Goal: Task Accomplishment & Management: Manage account settings

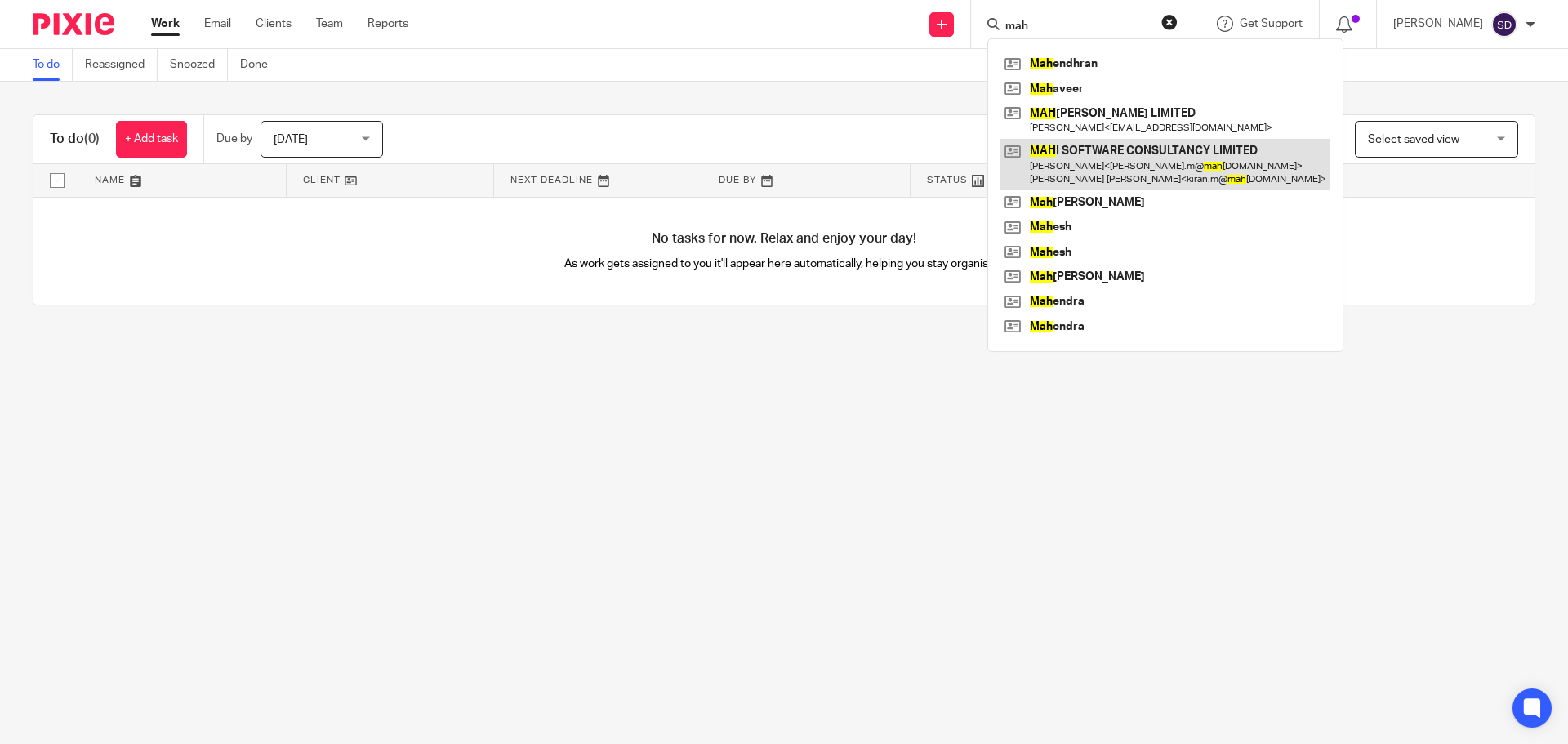
type input "mah"
click at [1119, 165] on link at bounding box center [1165, 163] width 330 height 50
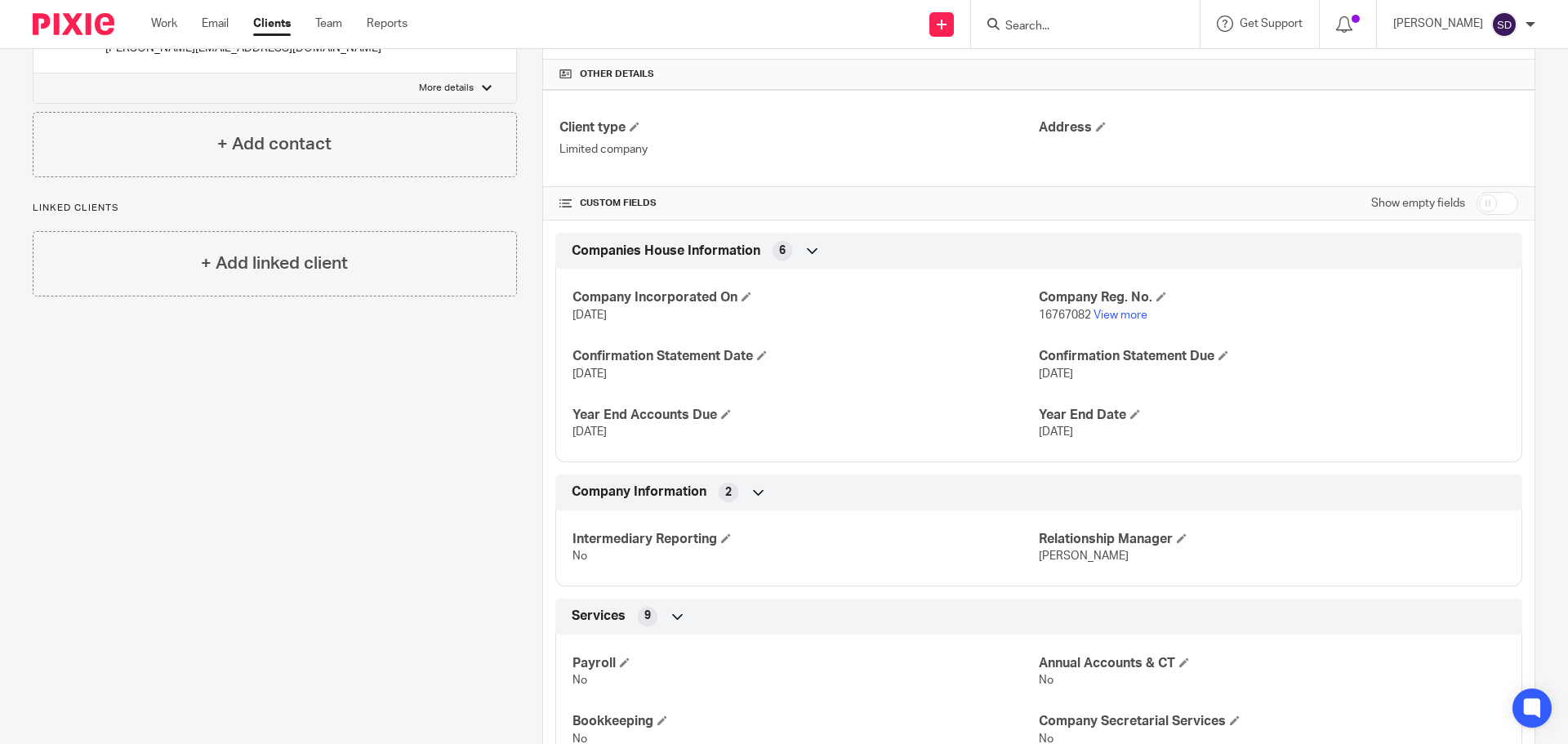
scroll to position [375, 0]
click at [1102, 312] on link "View more" at bounding box center [1120, 313] width 54 height 11
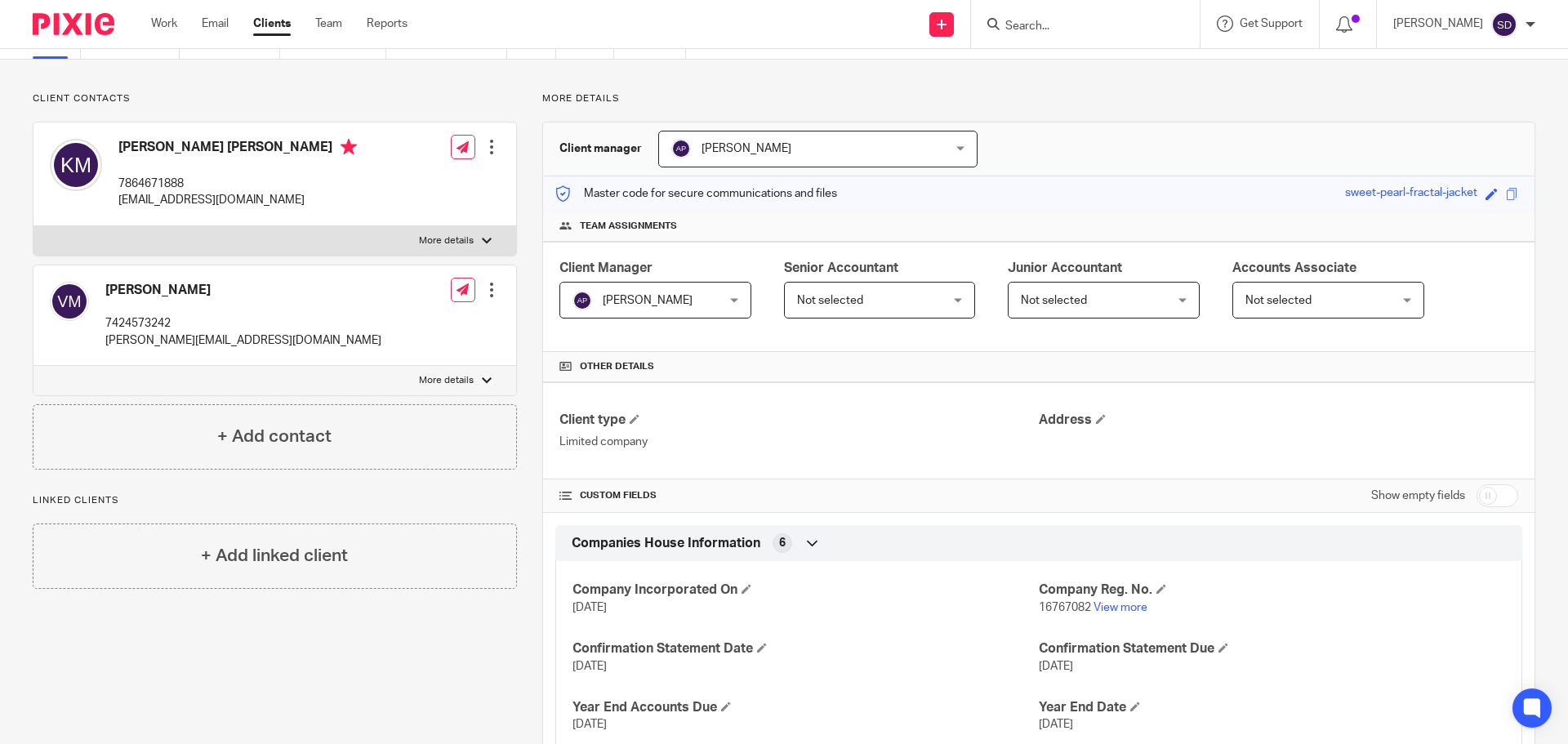
scroll to position [0, 0]
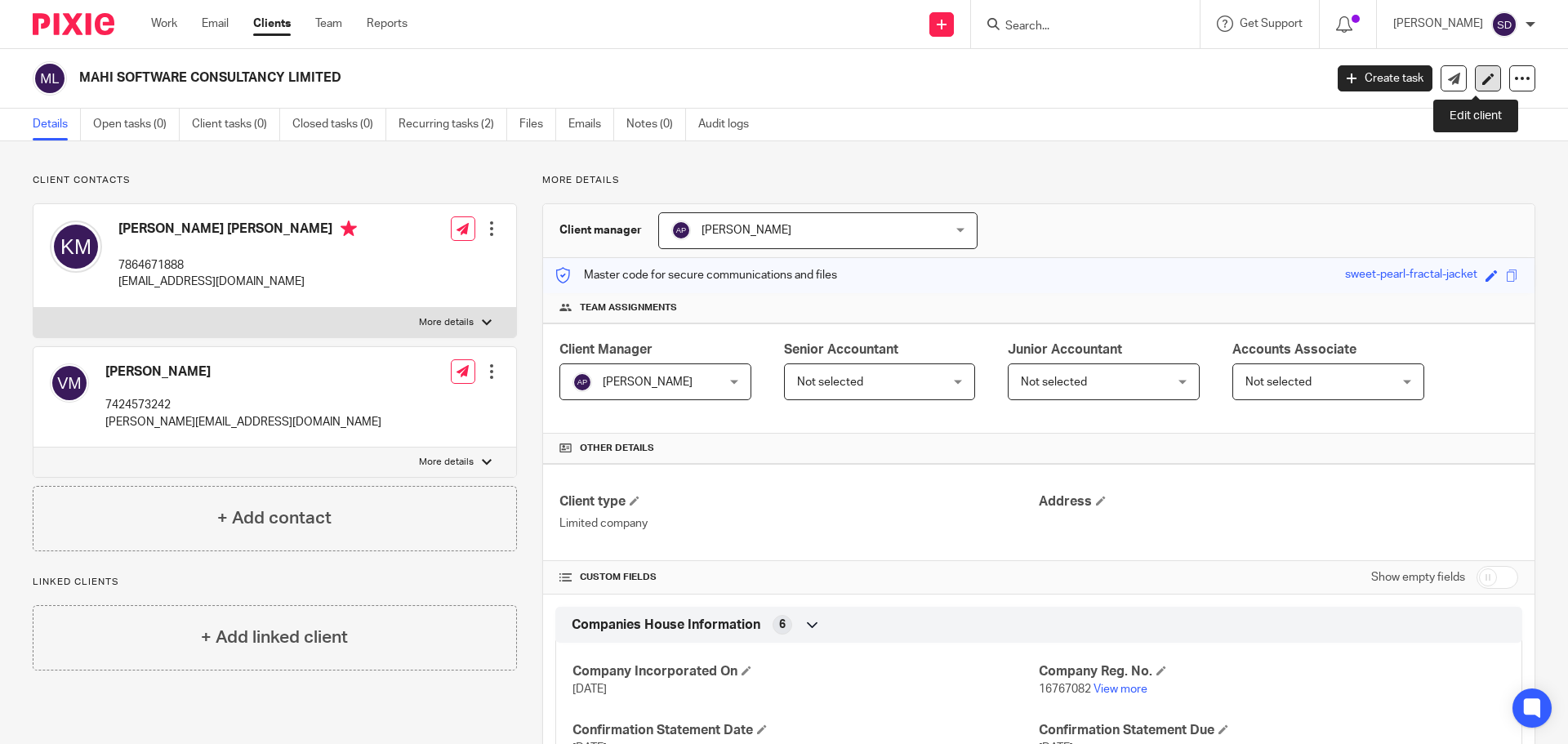
click at [1483, 72] on icon at bounding box center [1489, 78] width 12 height 12
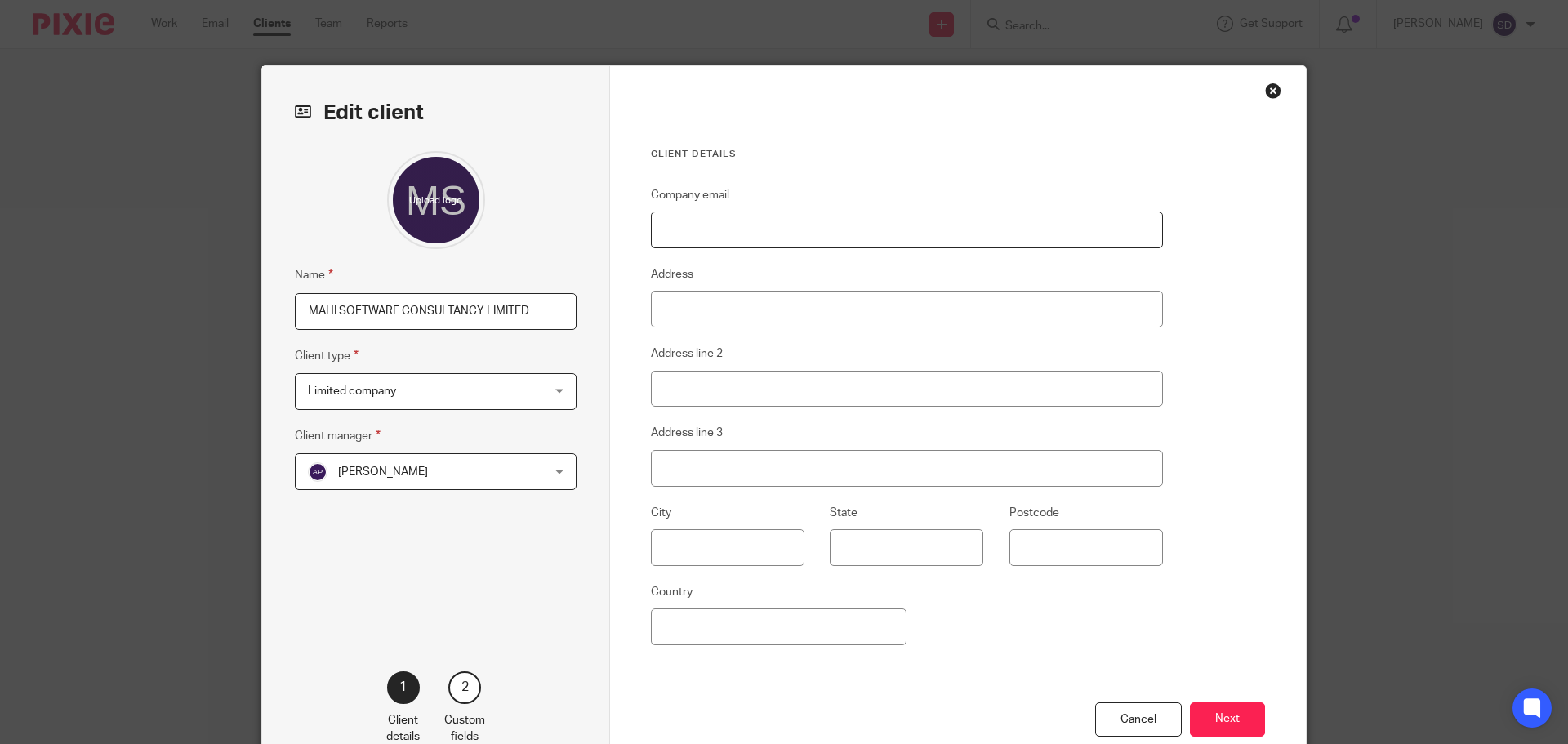
click at [701, 220] on input "Company email" at bounding box center [907, 230] width 512 height 37
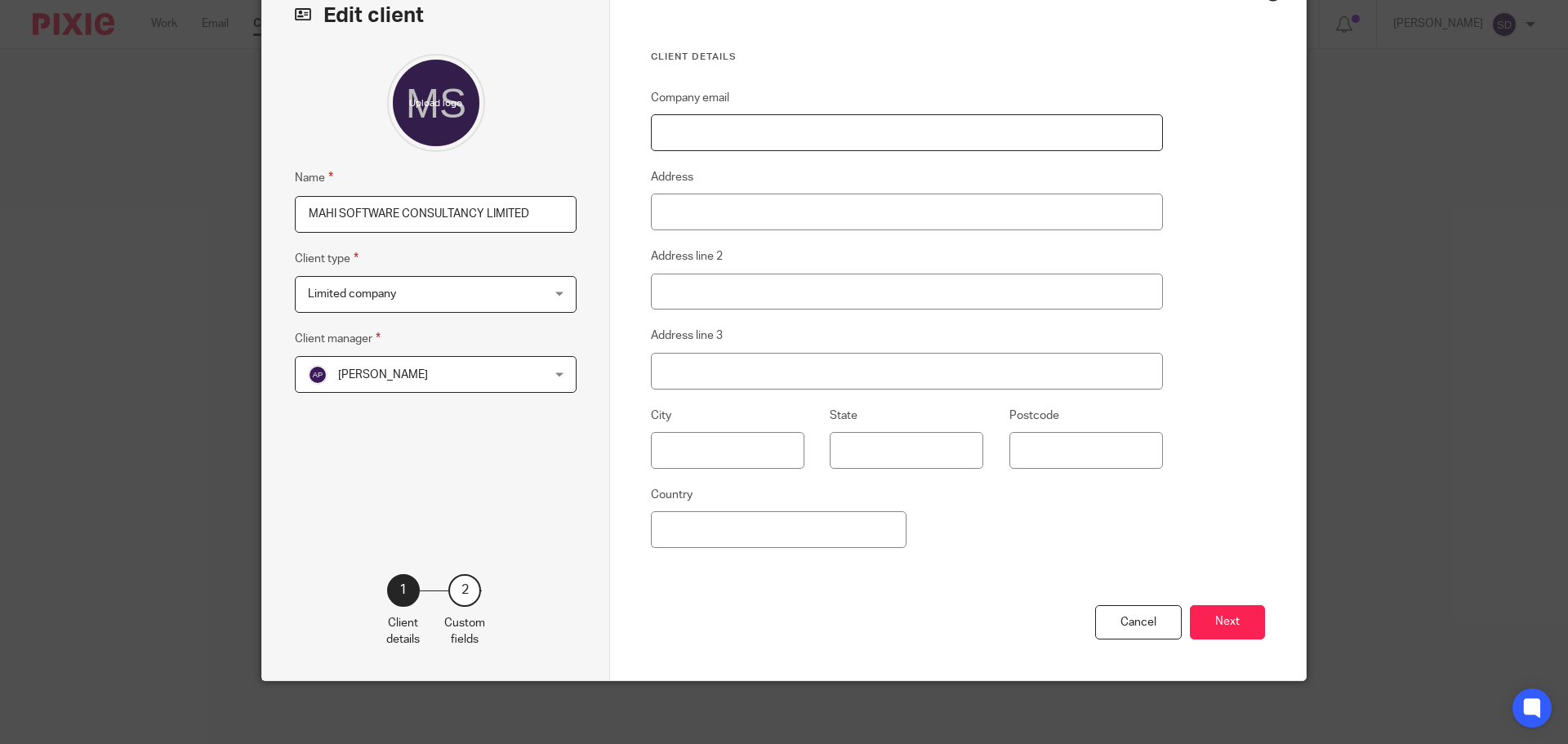
scroll to position [100, 0]
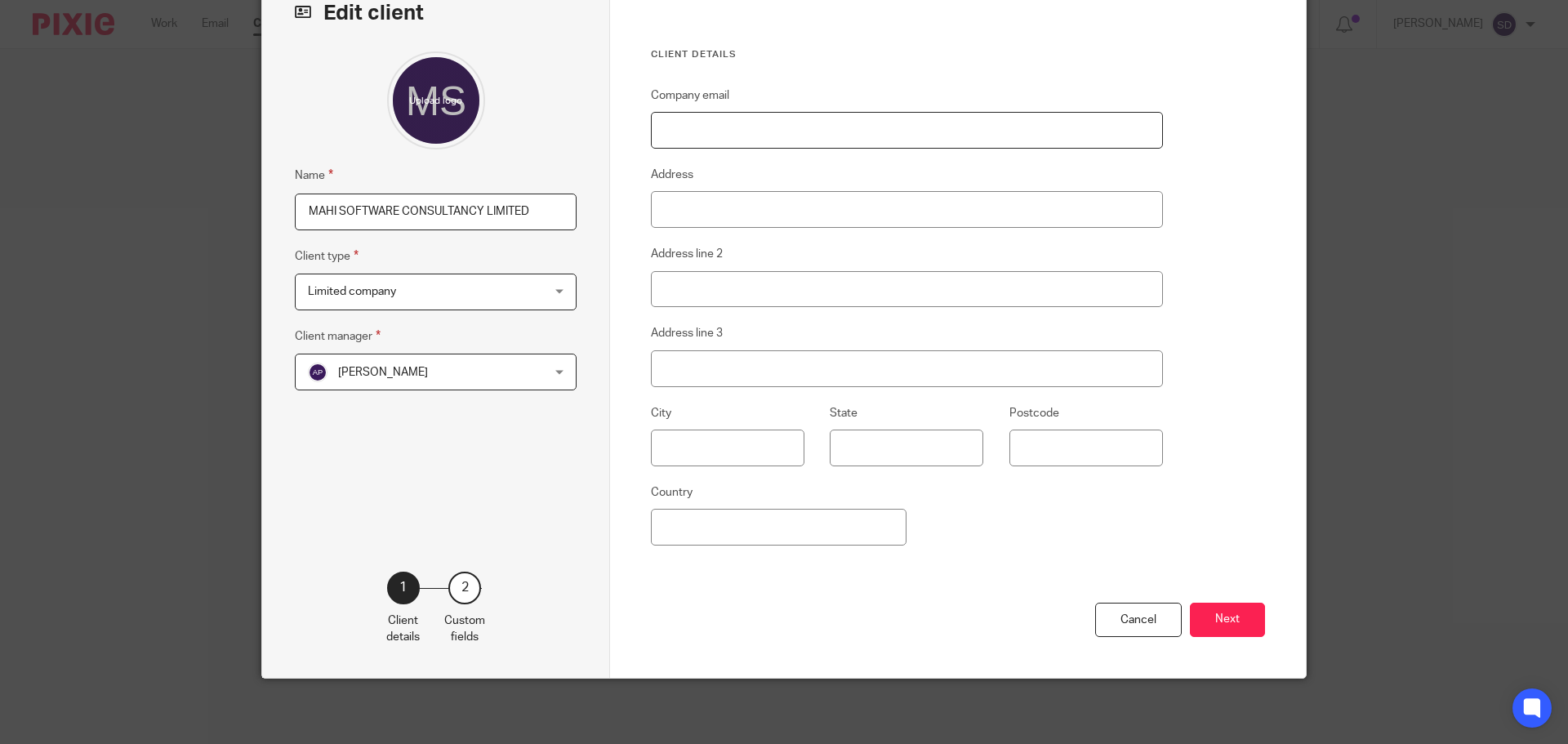
paste input "accounts@mahisoftwareconsultancy.com"
type input "accounts@mahisoftwareconsultancy.com"
click at [714, 213] on input "Address" at bounding box center [907, 209] width 512 height 37
paste input "175"
type input "175"
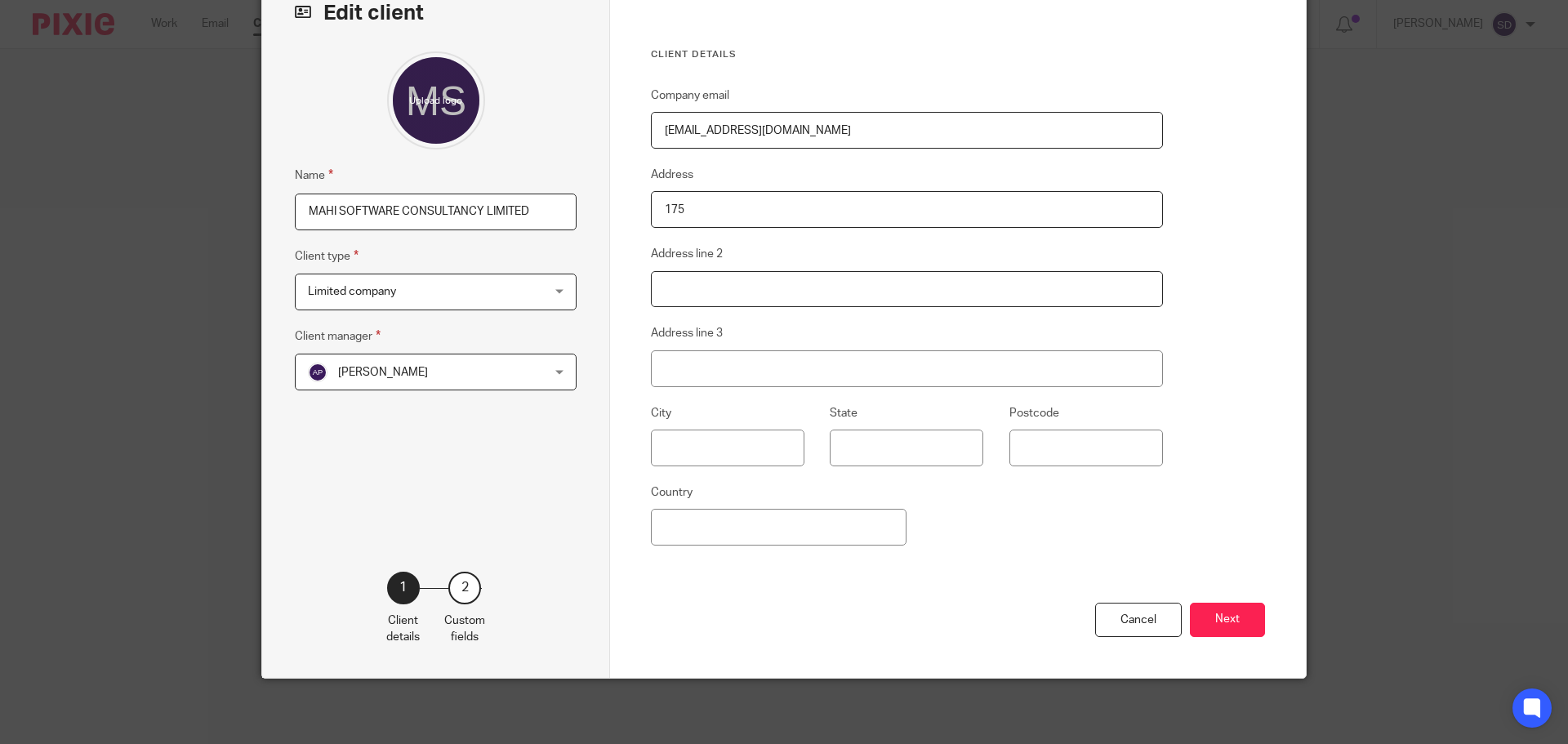
click at [677, 291] on input "Address line 2" at bounding box center [907, 289] width 512 height 37
paste input "Coley Avenue"
type input "Coley Avenue"
click at [774, 353] on input "Address line 3" at bounding box center [907, 369] width 512 height 37
paste input "Reading"
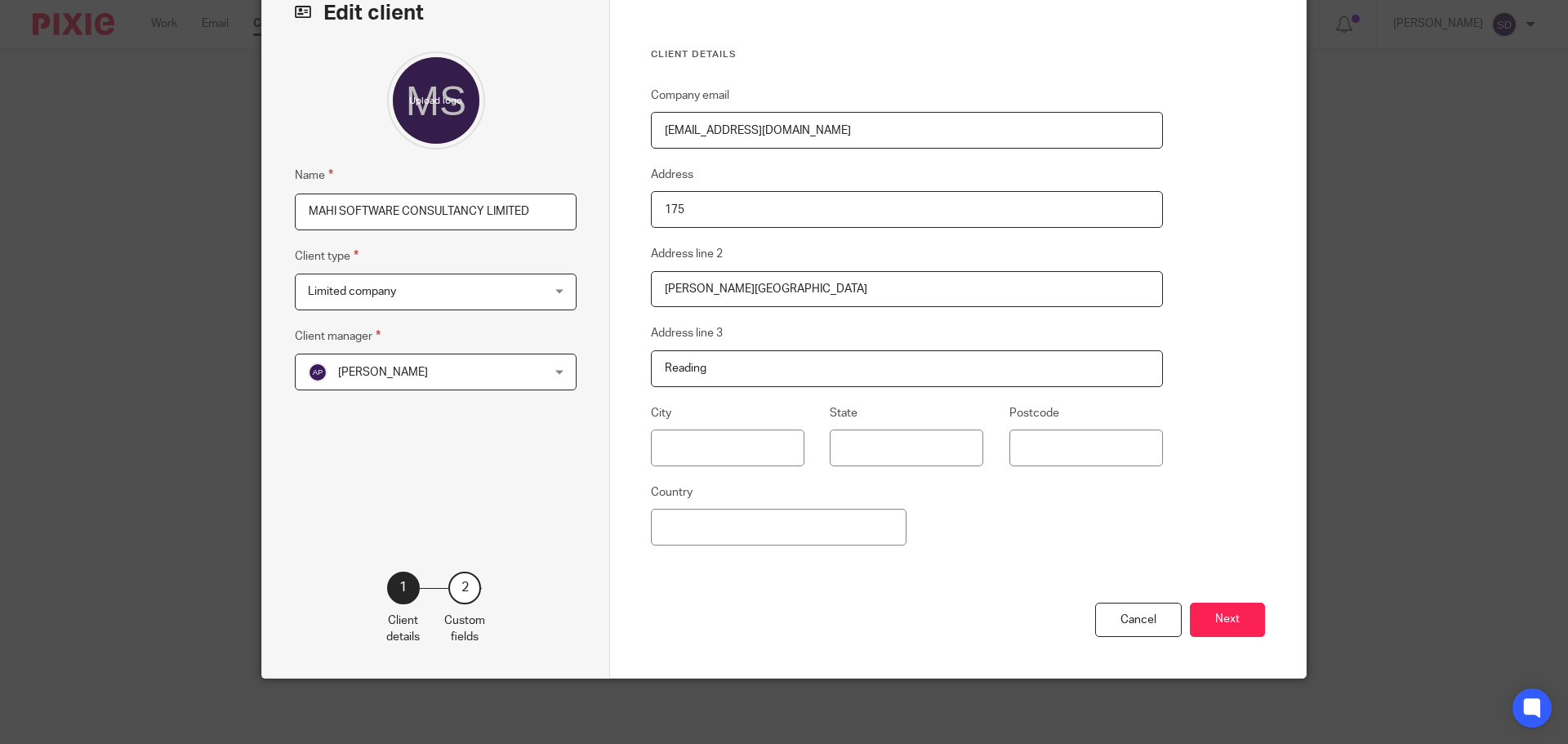
paste input "Berkshire"
click at [701, 369] on input "ReadingBerkshire" at bounding box center [907, 369] width 512 height 37
type input "Reading Berkshire"
drag, startPoint x: 745, startPoint y: 288, endPoint x: 629, endPoint y: 283, distance: 116.1
click at [629, 283] on div "Client details Company email accounts@mahisoftwareconsultancy.com Address 175 A…" at bounding box center [959, 323] width 696 height 712
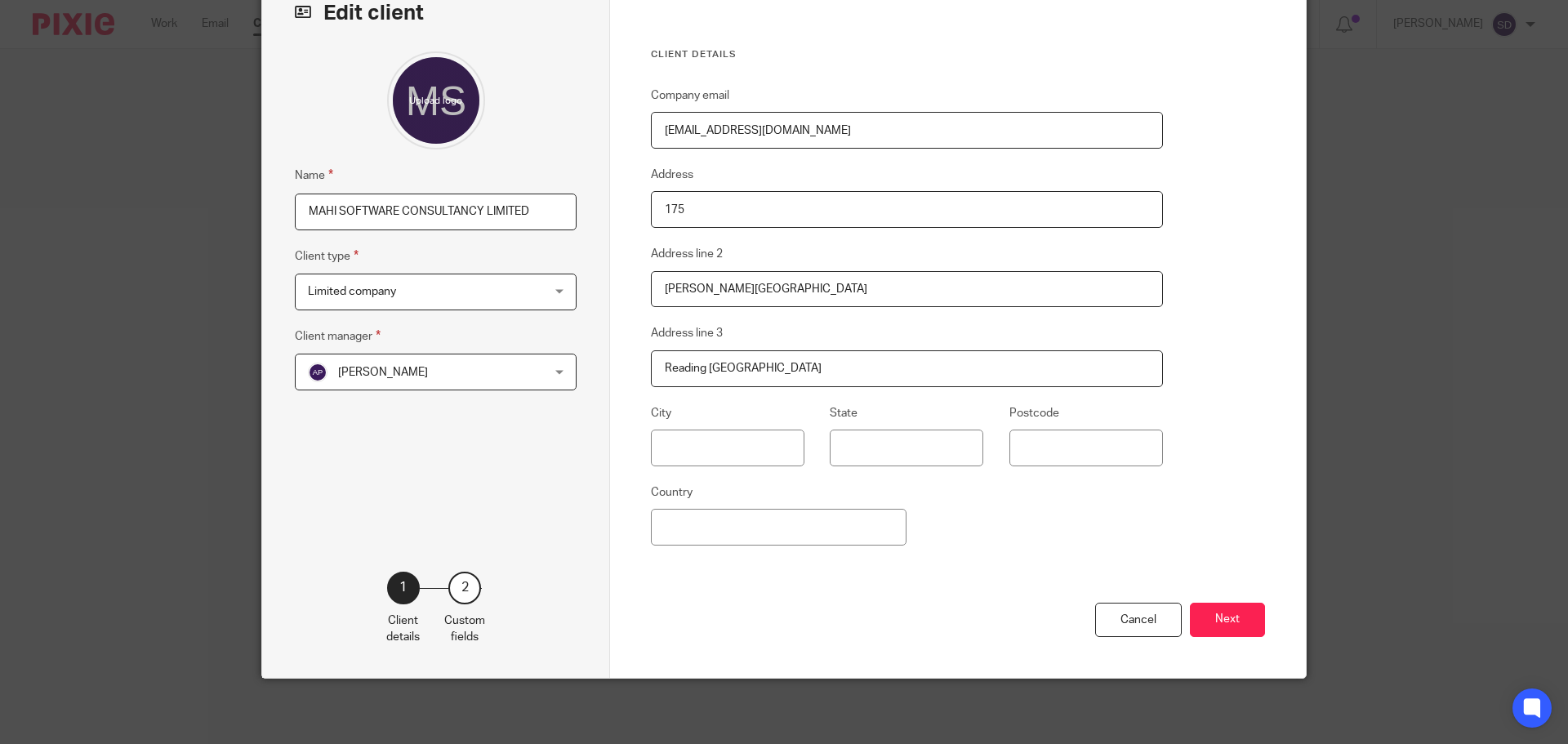
click at [704, 212] on input "175" at bounding box center [907, 209] width 512 height 37
paste input "Coley Avenue"
type input "175, Coley Avenue"
drag, startPoint x: 740, startPoint y: 285, endPoint x: 593, endPoint y: 269, distance: 147.9
click at [593, 269] on div "Edit client Name MAHI SOFTWARE CONSULTANCY LIMITED Client type Limited company …" at bounding box center [784, 323] width 1044 height 712
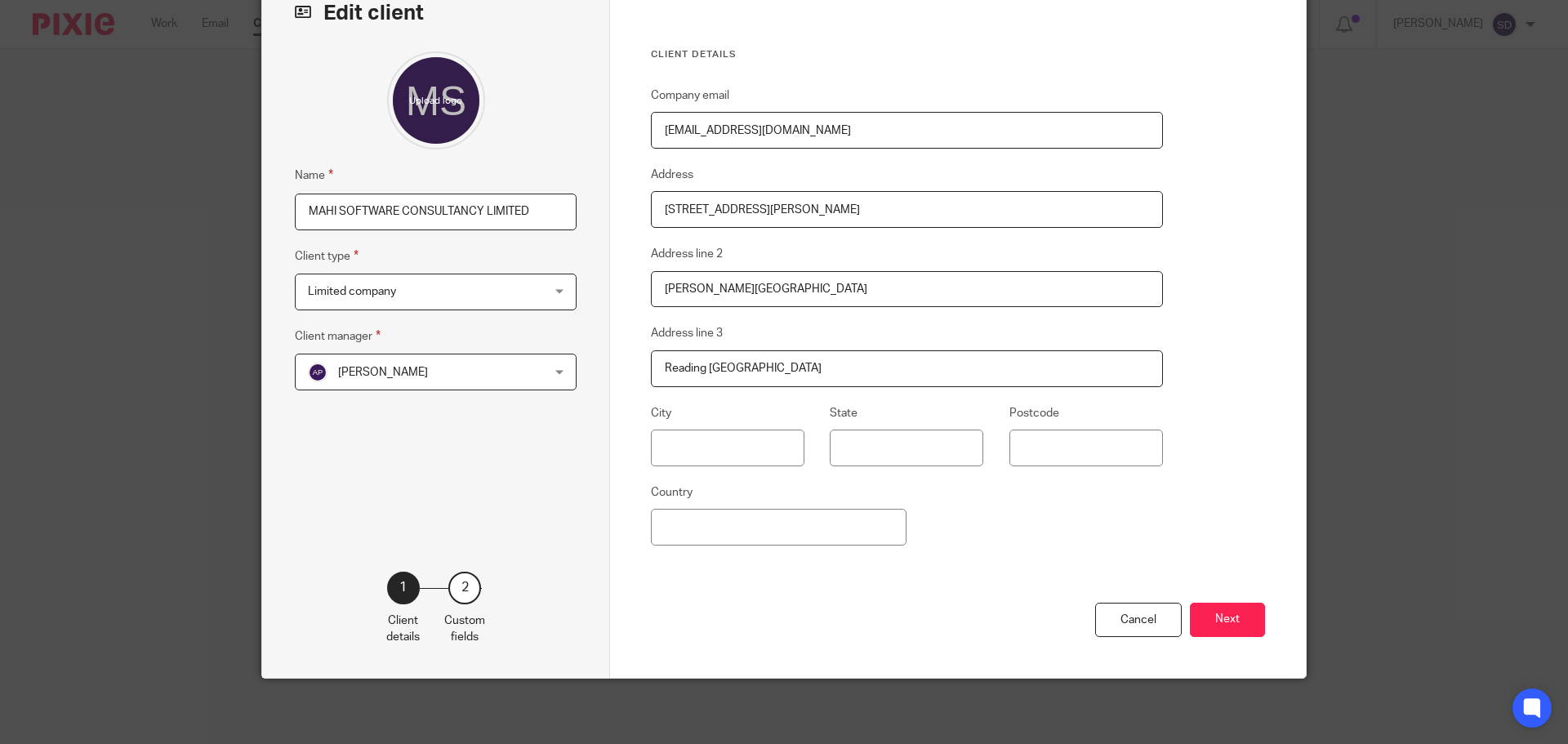
drag, startPoint x: 699, startPoint y: 369, endPoint x: 653, endPoint y: 366, distance: 46.1
click at [653, 366] on input "Reading Berkshire" at bounding box center [907, 369] width 512 height 37
type input "Berkshire"
drag, startPoint x: 747, startPoint y: 284, endPoint x: 617, endPoint y: 289, distance: 130.1
click at [617, 289] on div "Client details Company email accounts@mahisoftwareconsultancy.com Address 175, …" at bounding box center [959, 323] width 696 height 712
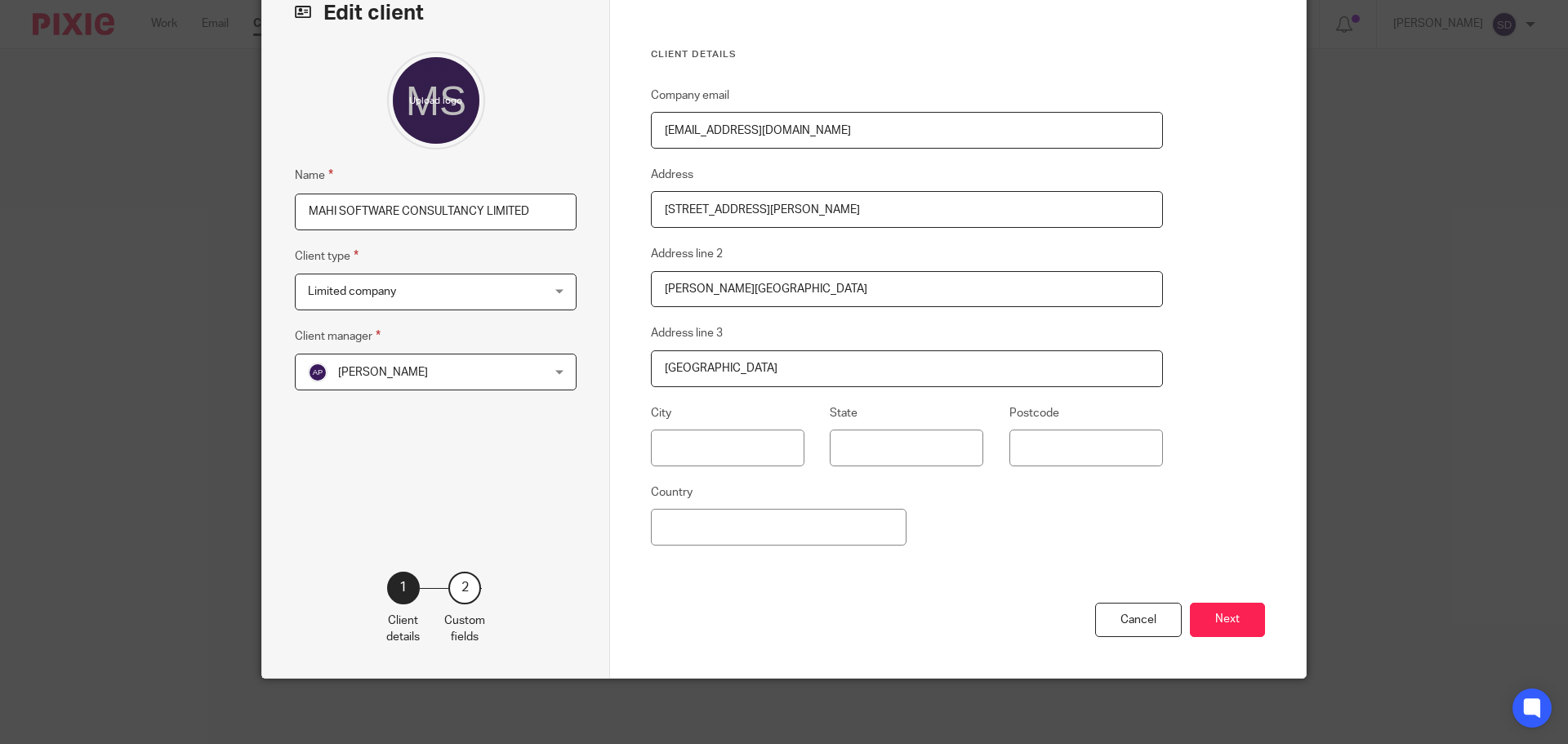
paste input "Reading"
type input "Reading"
click at [661, 366] on input "Berkshire" at bounding box center [907, 369] width 512 height 37
type input "Berkshire"
click at [758, 279] on input "Reading" at bounding box center [907, 289] width 512 height 37
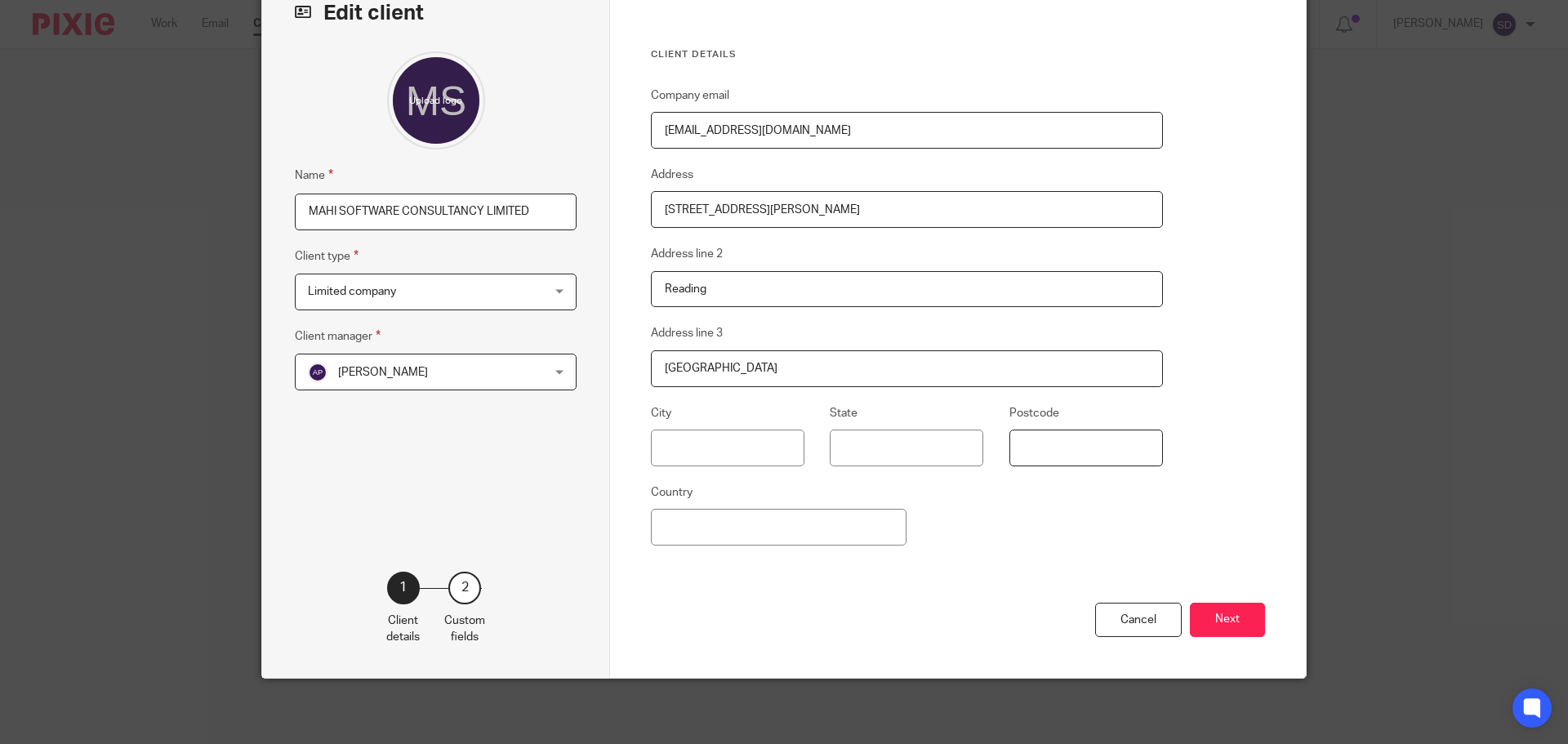
click at [1033, 452] on input "Postcode" at bounding box center [1086, 448] width 153 height 37
click at [761, 535] on input "Country" at bounding box center [779, 527] width 255 height 37
click at [1027, 445] on input "Postcode" at bounding box center [1086, 448] width 153 height 37
paste input "RG16FL"
click at [1041, 447] on input "RG16FL" at bounding box center [1086, 448] width 153 height 37
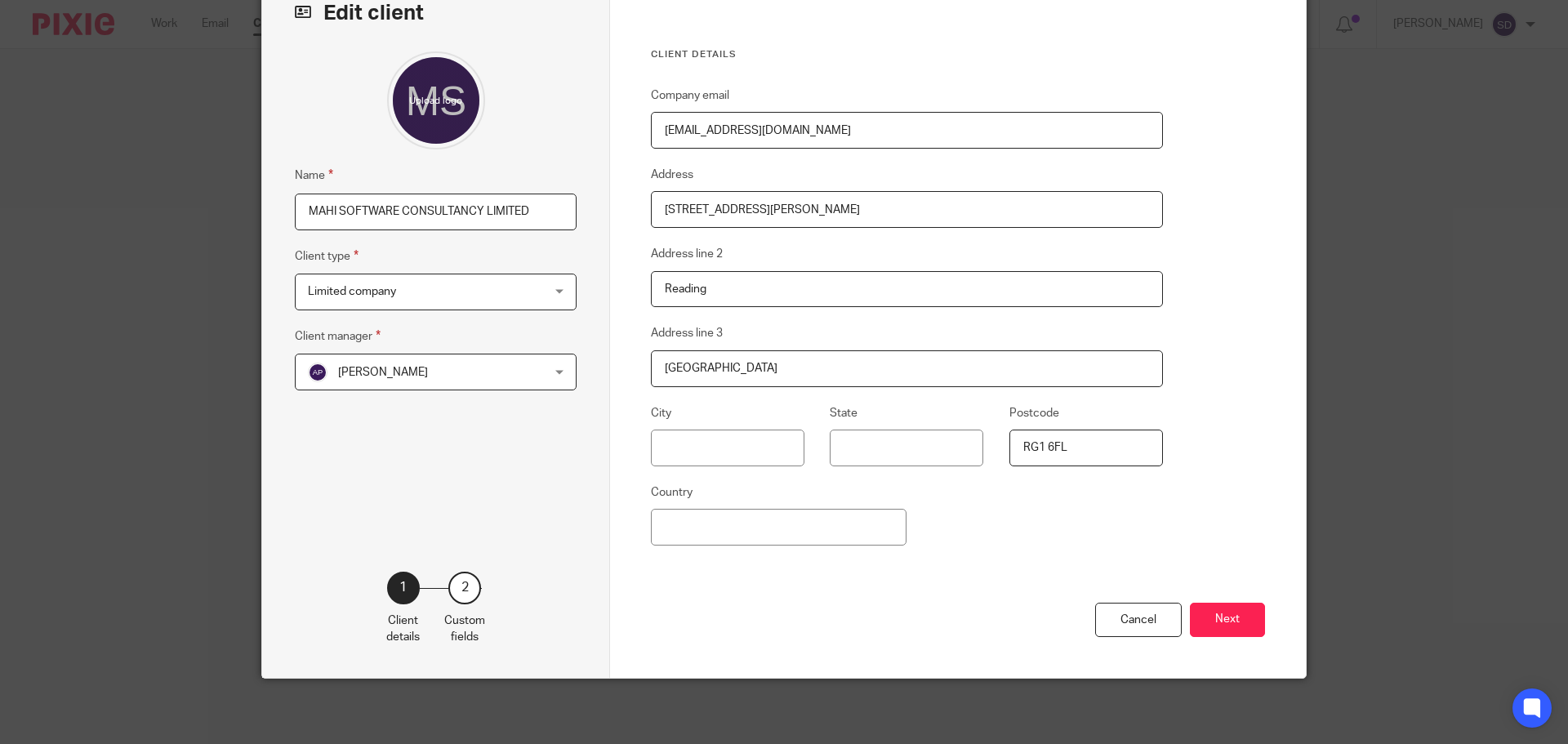
type input "RG1 6FL"
click at [1105, 495] on div "Company email accounts@mahisoftwareconsultancy.com Address 175, Coley Avenue Ad…" at bounding box center [907, 344] width 512 height 517
click at [1099, 556] on div "Company email accounts@mahisoftwareconsultancy.com Address 175, Coley Avenue Ad…" at bounding box center [907, 344] width 512 height 517
click at [1233, 616] on button "Next" at bounding box center [1228, 620] width 75 height 35
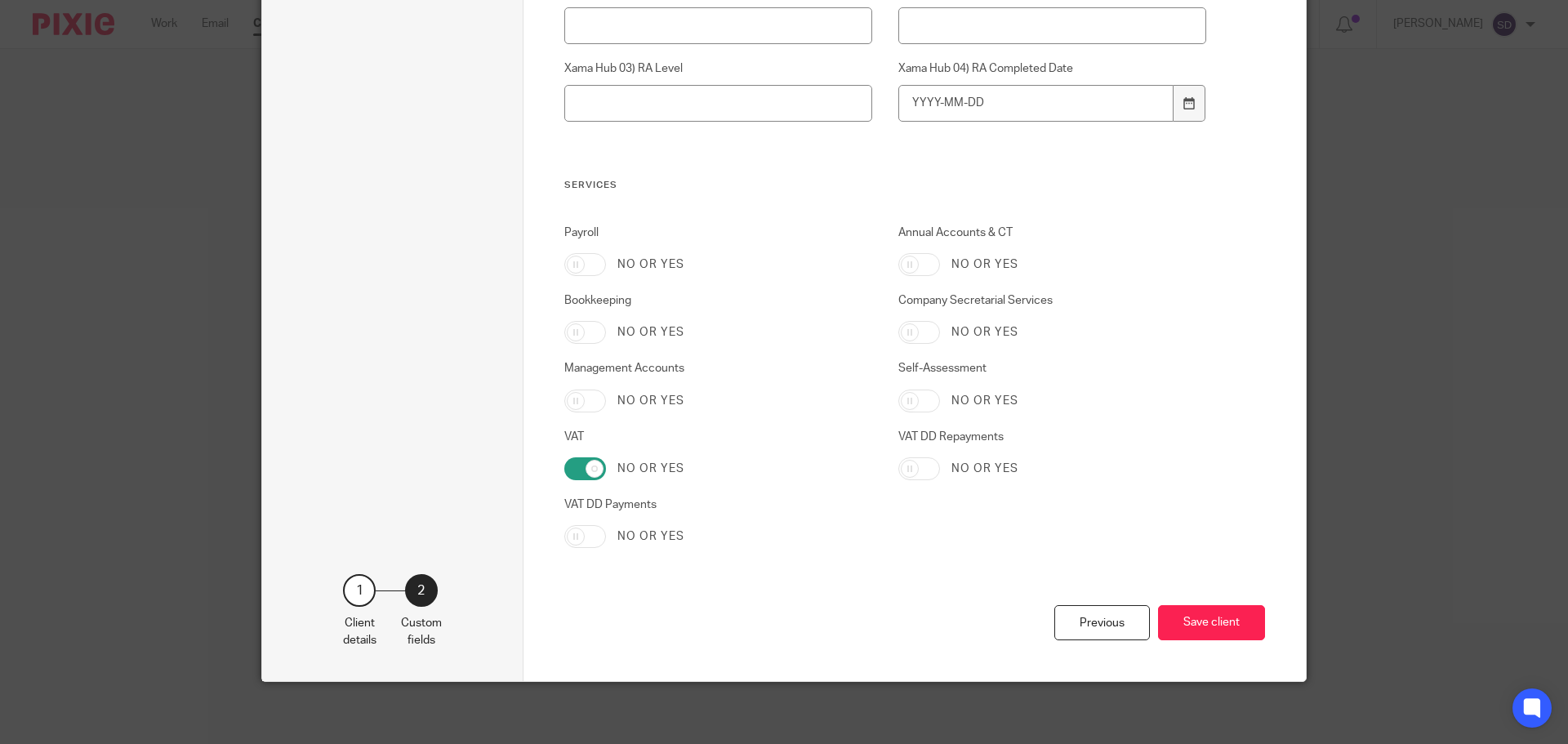
scroll to position [1439, 0]
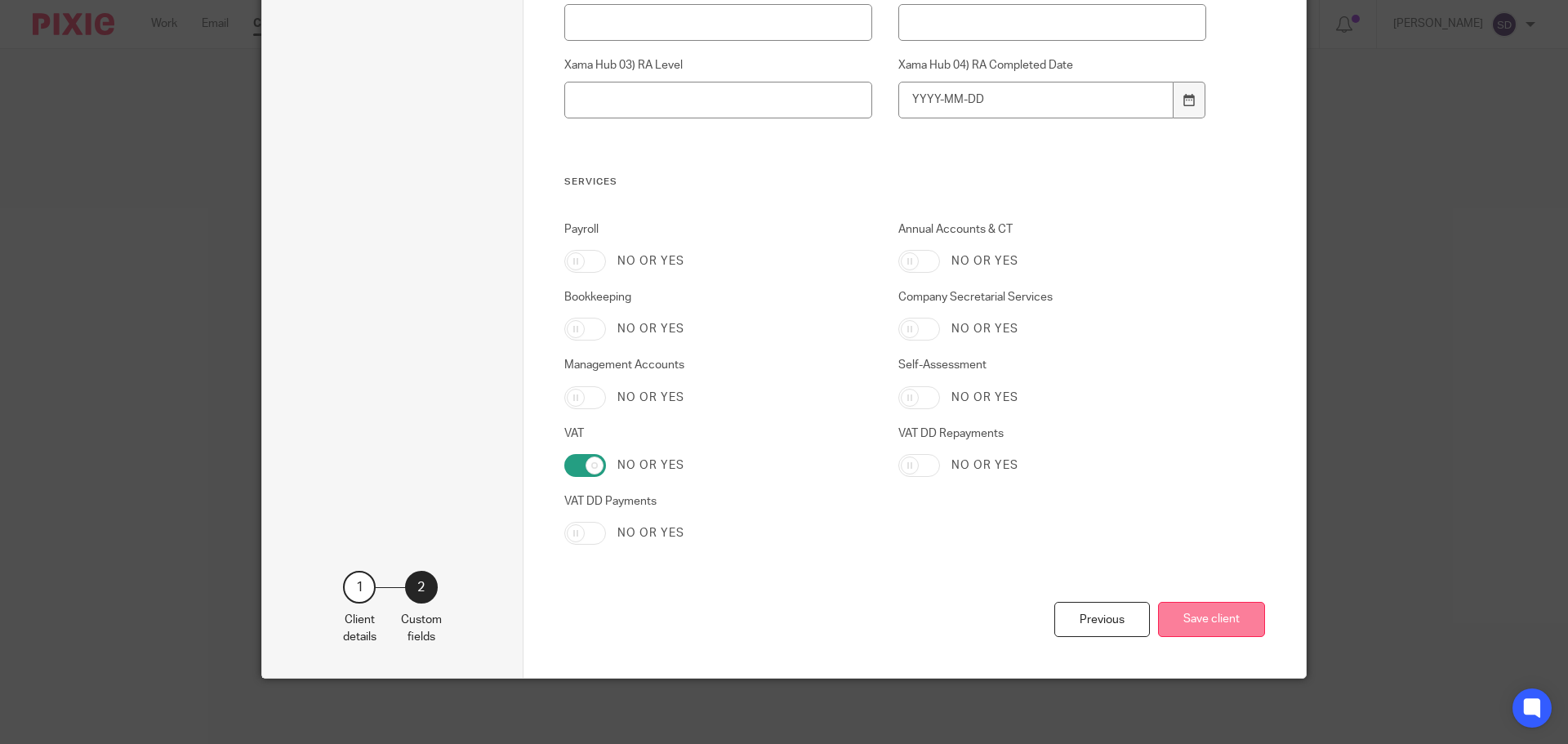
click at [1233, 621] on button "Save client" at bounding box center [1212, 619] width 107 height 35
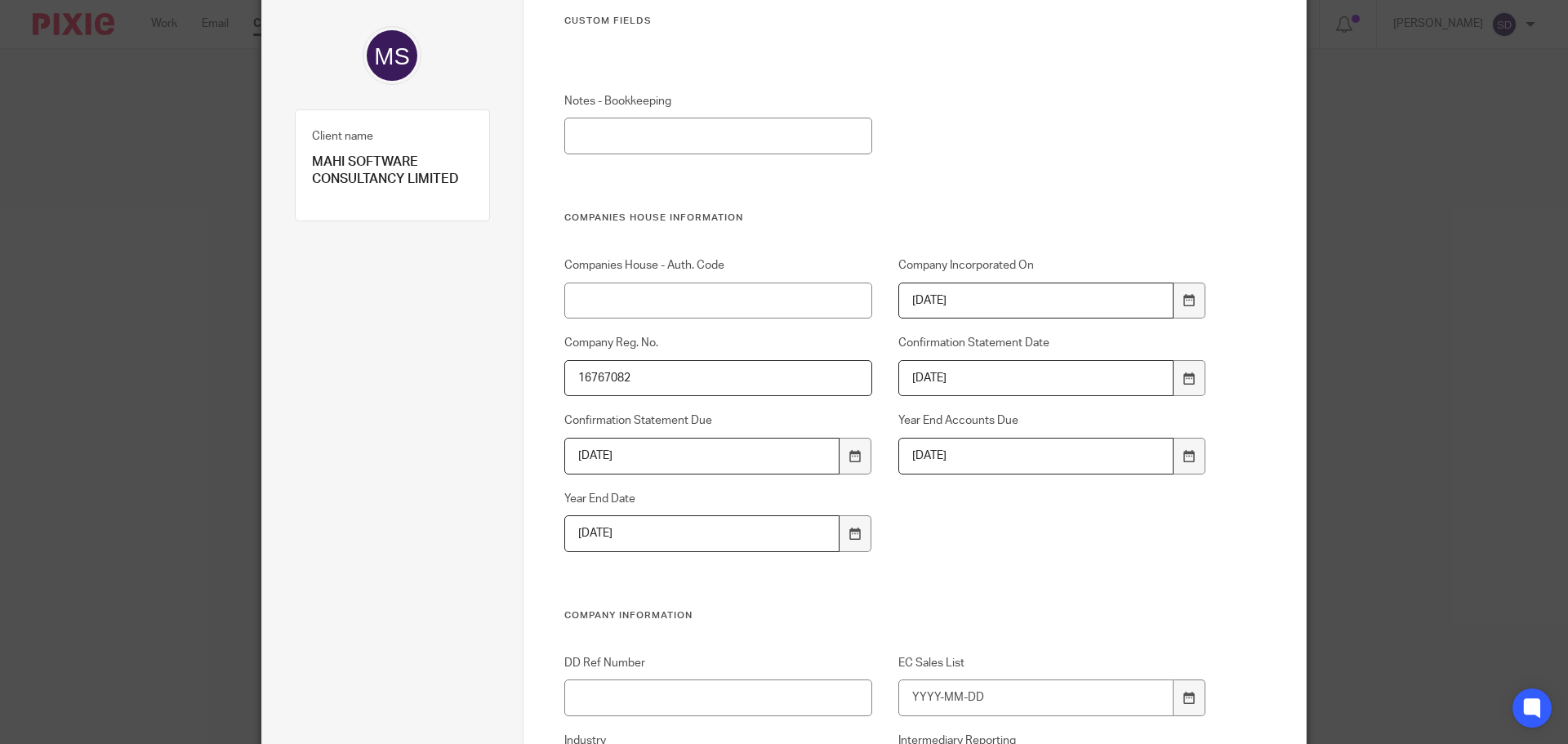
scroll to position [132, 0]
